Goal: Navigation & Orientation: Go to known website

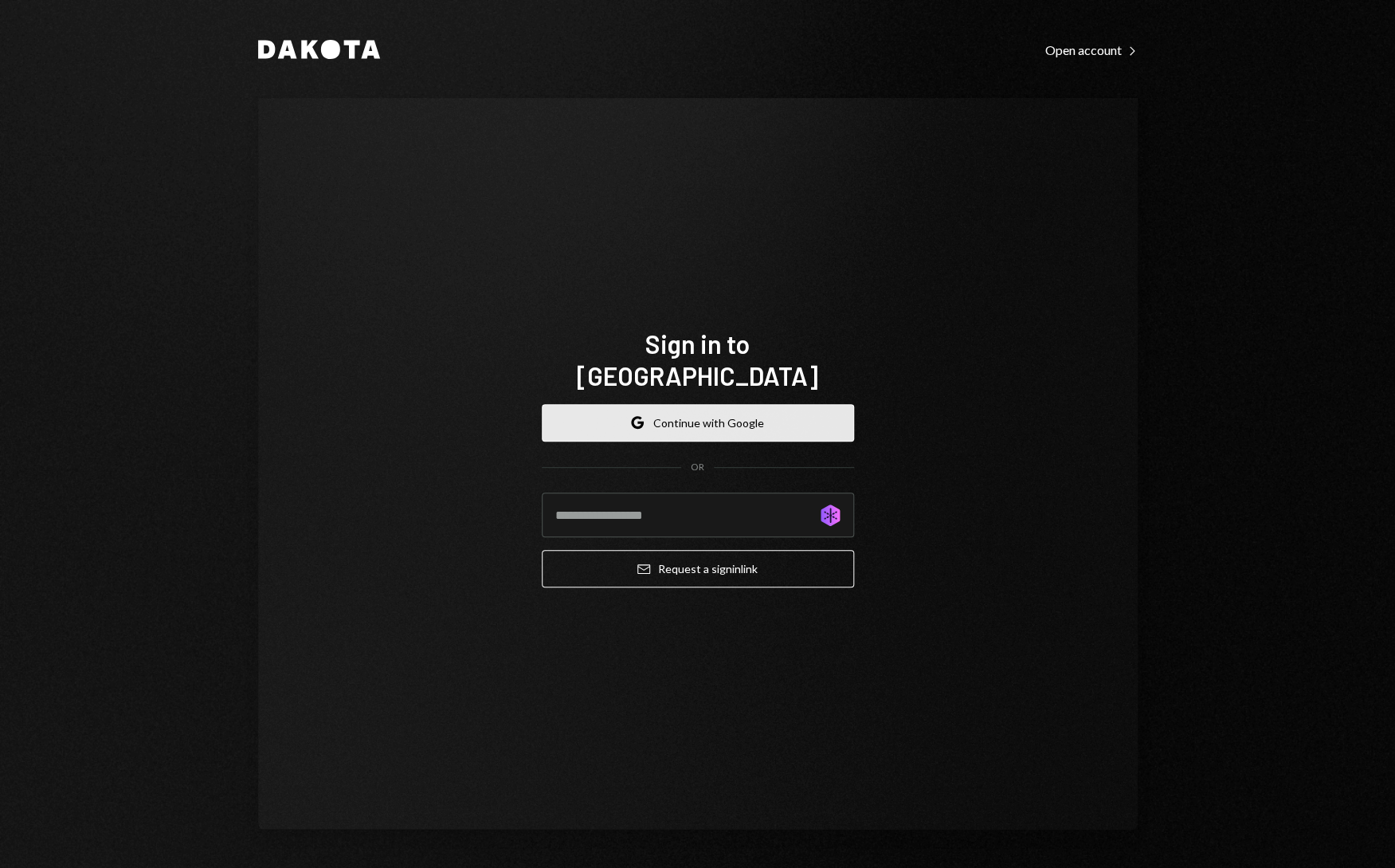
click at [745, 404] on button "Google Continue with Google" at bounding box center [698, 422] width 312 height 37
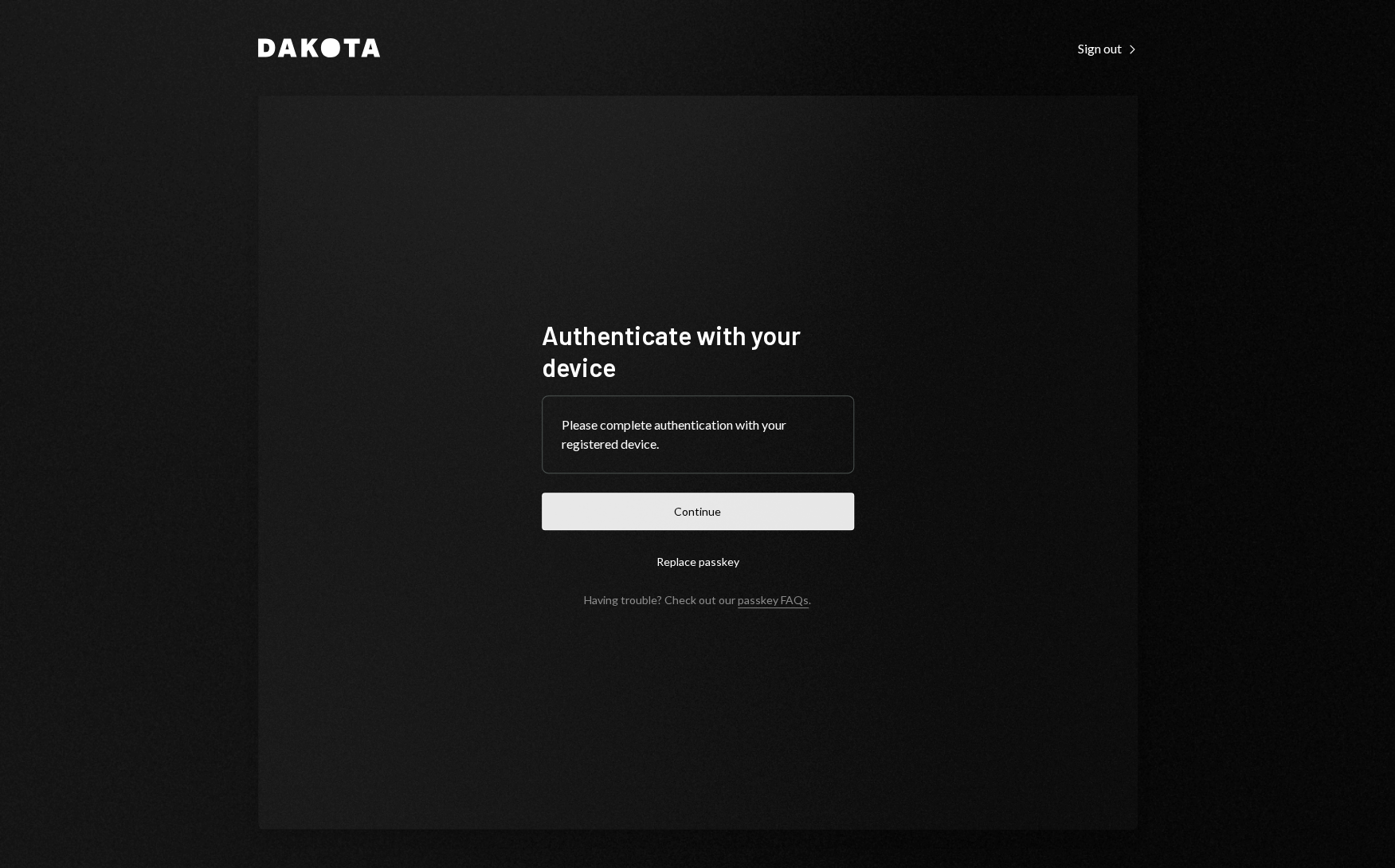
click at [759, 510] on button "Continue" at bounding box center [698, 510] width 312 height 37
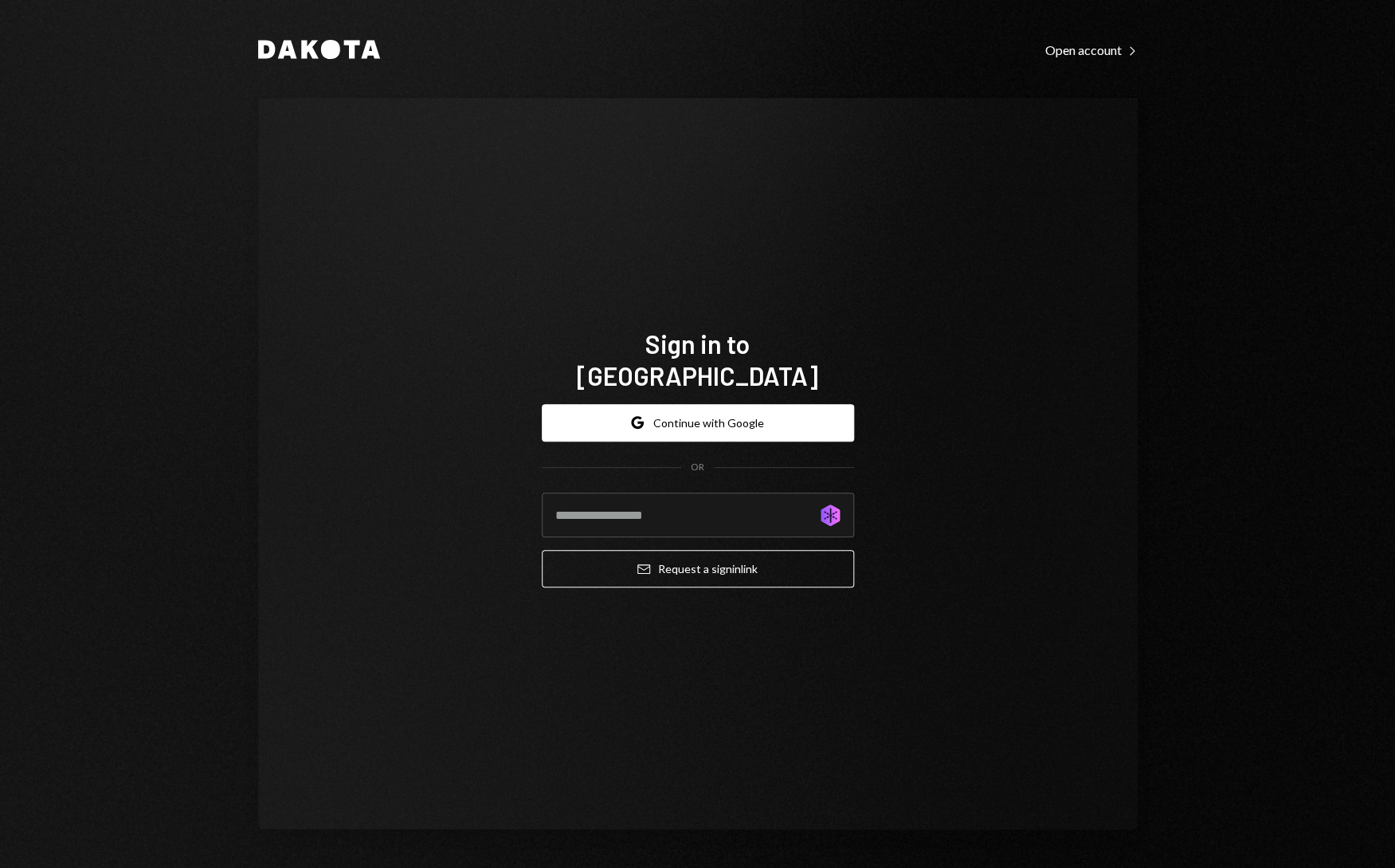
click at [121, 372] on div "Dakota Open account Right Caret Sign in to [GEOGRAPHIC_DATA] Google Continue wi…" at bounding box center [697, 434] width 1395 height 868
